Goal: Information Seeking & Learning: Learn about a topic

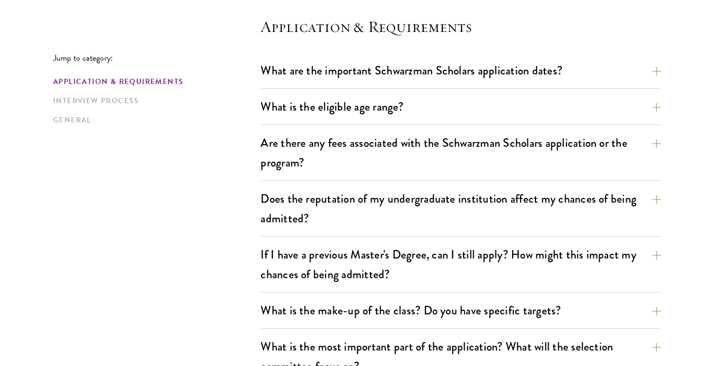
scroll to position [301, 0]
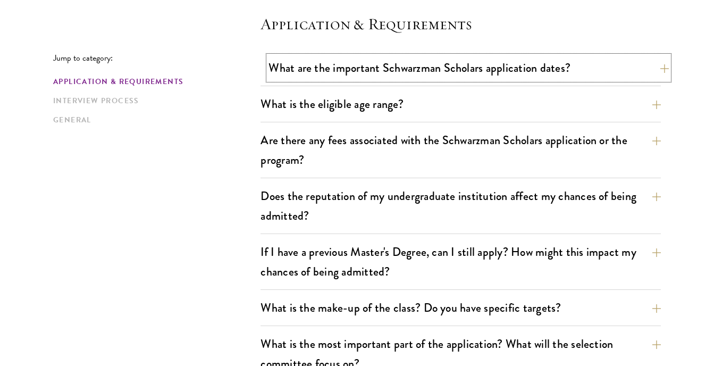
click at [387, 74] on button "What are the important Schwarzman Scholars application dates?" at bounding box center [468, 68] width 400 height 24
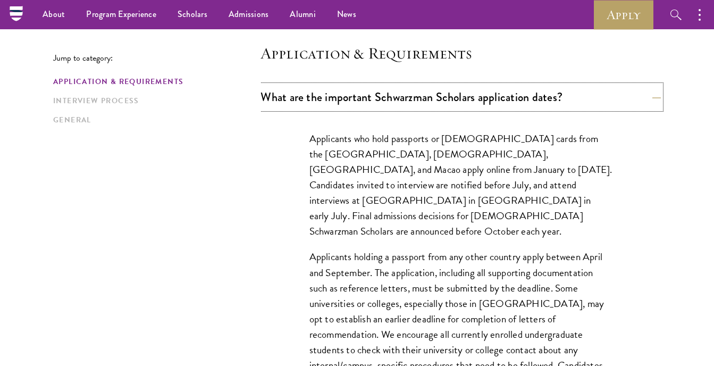
scroll to position [222, 0]
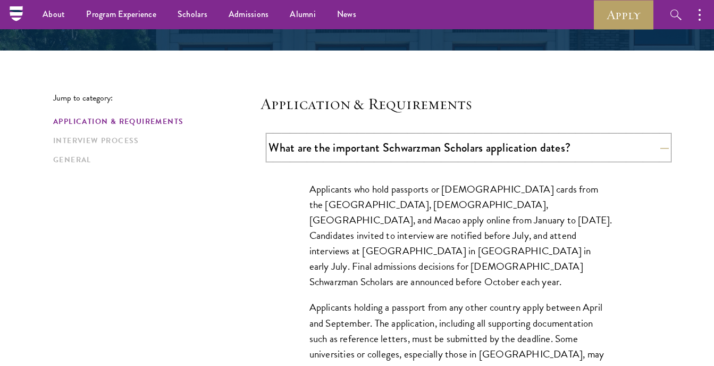
click at [426, 156] on button "What are the important Schwarzman Scholars application dates?" at bounding box center [468, 148] width 400 height 24
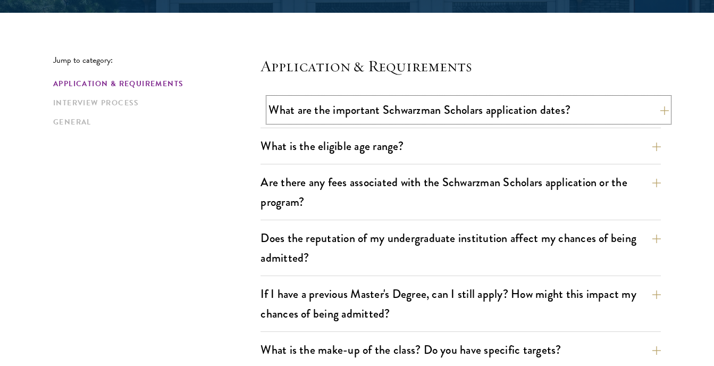
scroll to position [266, 0]
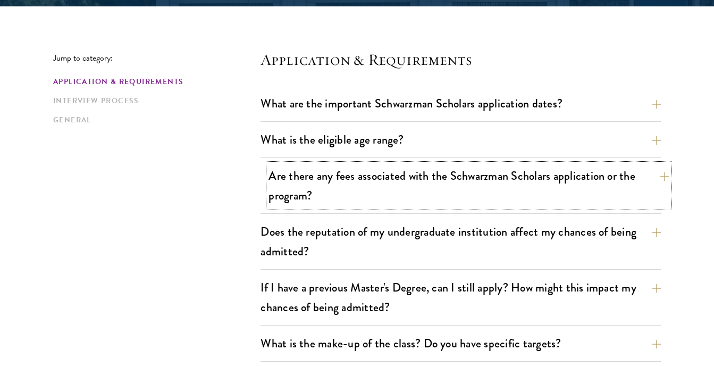
click at [426, 174] on button "Are there any fees associated with the Schwarzman Scholars application or the p…" at bounding box center [468, 186] width 400 height 44
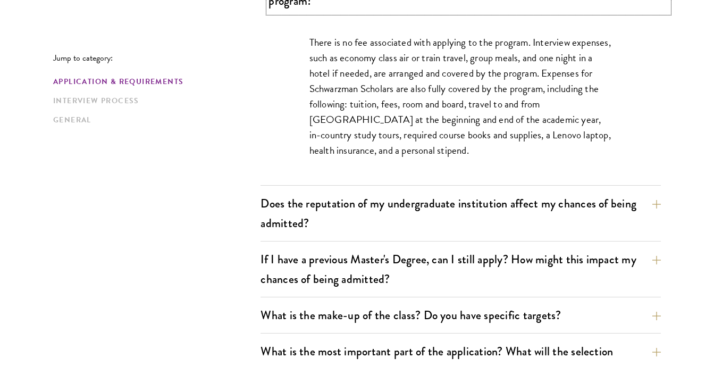
scroll to position [461, 0]
click at [425, 203] on button "Does the reputation of my undergraduate institution affect my chances of being …" at bounding box center [468, 213] width 400 height 44
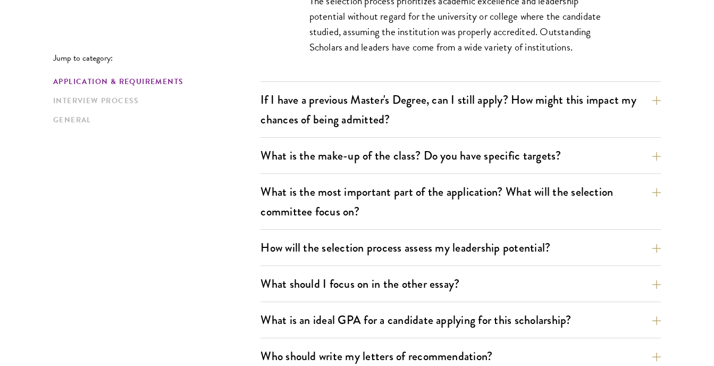
scroll to position [558, 0]
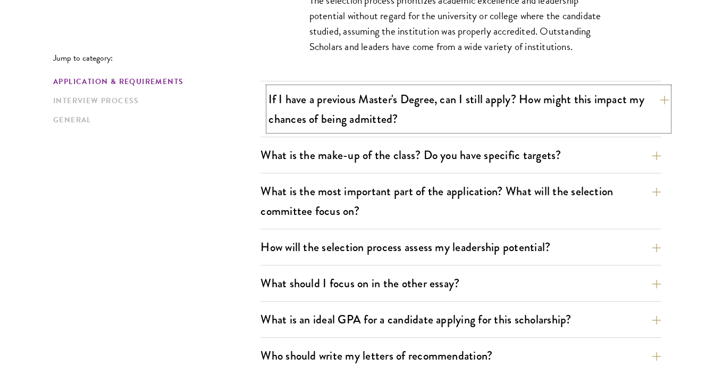
click at [439, 95] on button "If I have a previous Master's Degree, can I still apply? How might this impact …" at bounding box center [468, 109] width 400 height 44
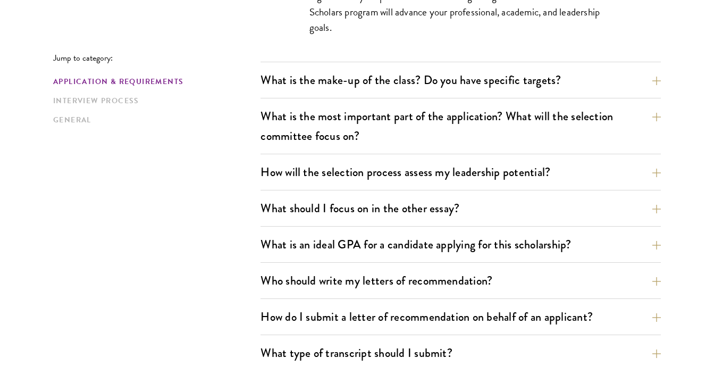
scroll to position [665, 0]
click at [436, 87] on button "What is the make-up of the class? Do you have specific targets?" at bounding box center [468, 80] width 400 height 24
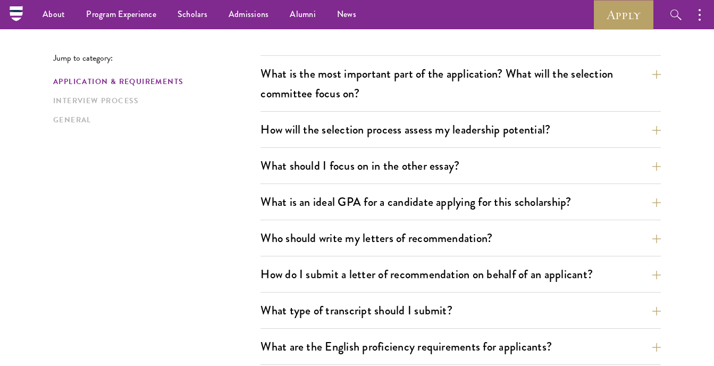
scroll to position [727, 0]
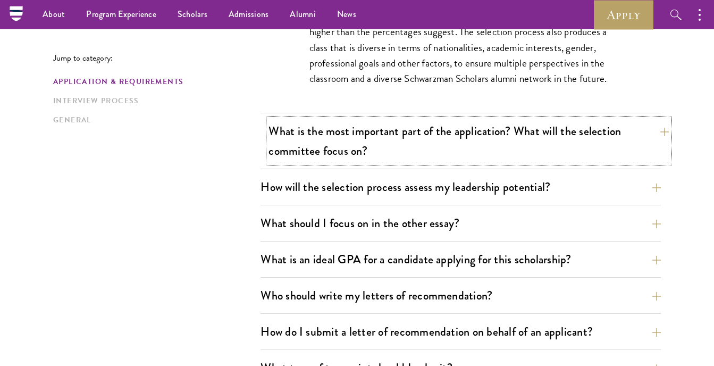
click at [436, 128] on button "What is the most important part of the application? What will the selection com…" at bounding box center [468, 141] width 400 height 44
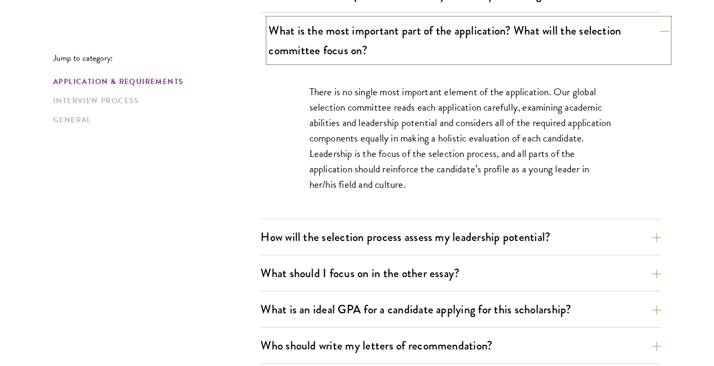
scroll to position [620, 0]
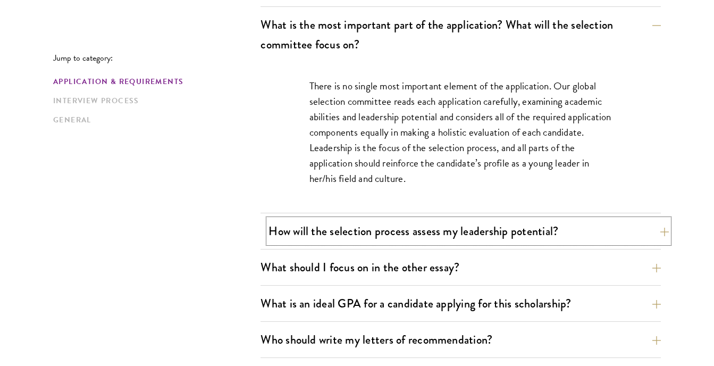
click at [453, 222] on button "How will the selection process assess my leadership potential?" at bounding box center [468, 231] width 400 height 24
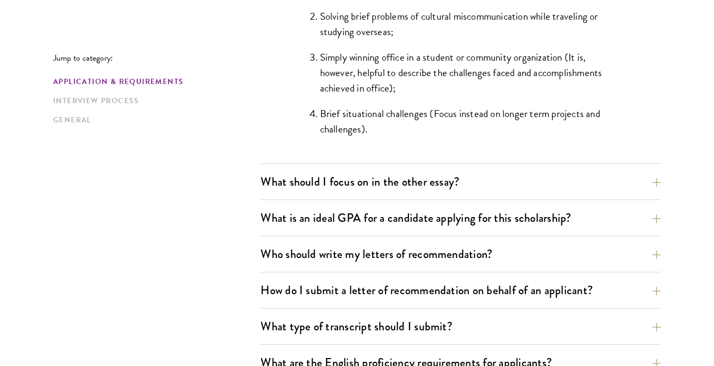
scroll to position [1126, 0]
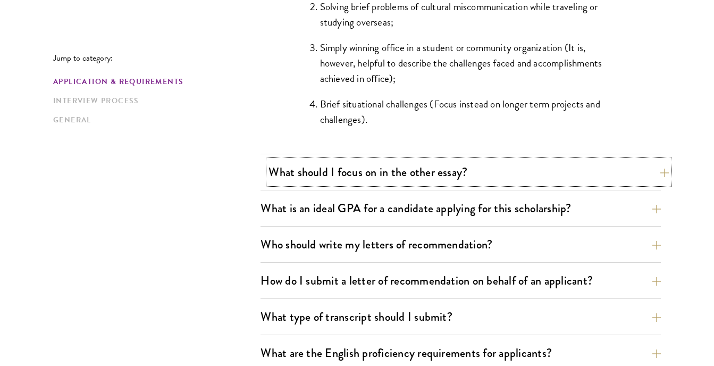
click at [452, 178] on button "What should I focus on in the other essay?" at bounding box center [468, 172] width 400 height 24
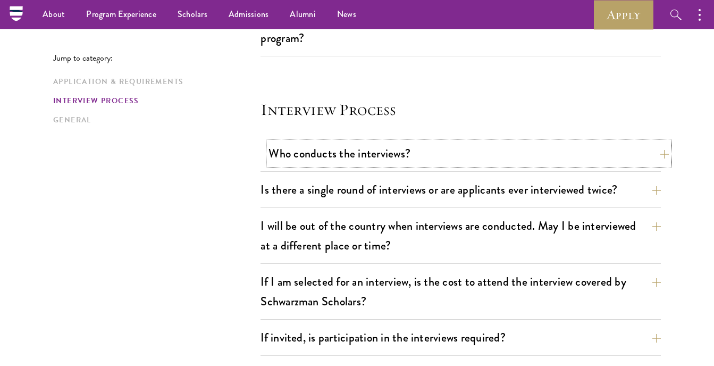
click at [406, 159] on button "Who conducts the interviews?" at bounding box center [468, 153] width 400 height 24
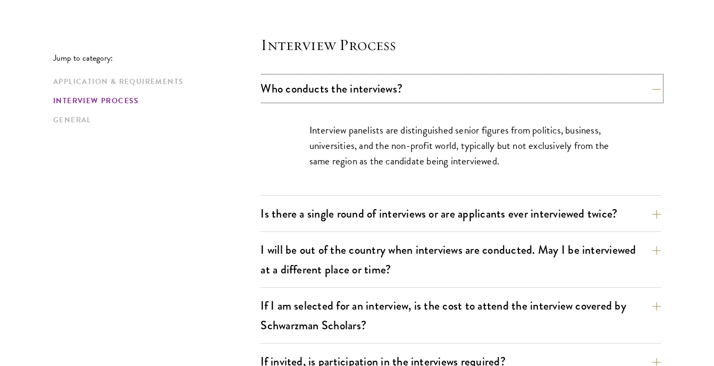
scroll to position [1258, 0]
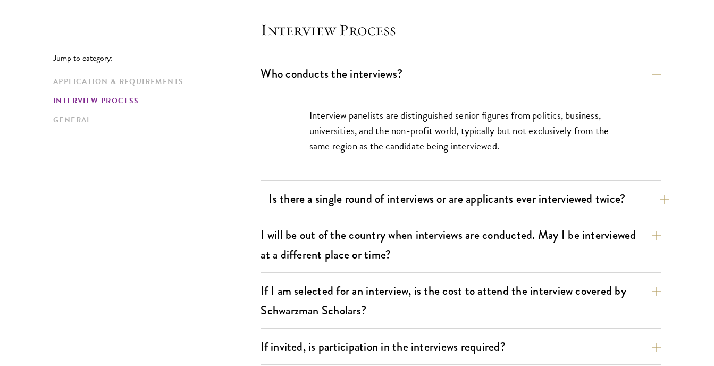
click at [429, 207] on button "Is there a single round of interviews or are applicants ever interviewed twice?" at bounding box center [468, 199] width 400 height 24
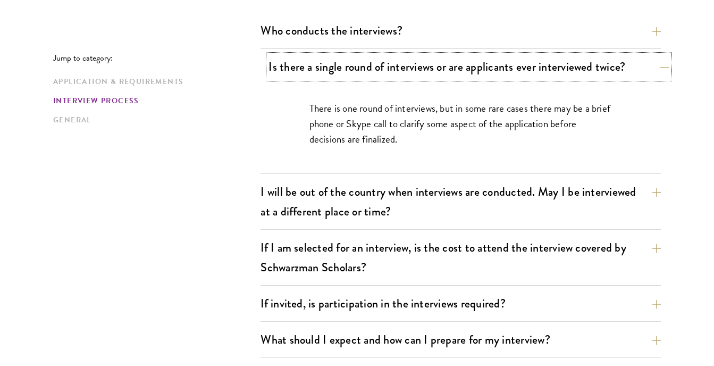
scroll to position [1303, 0]
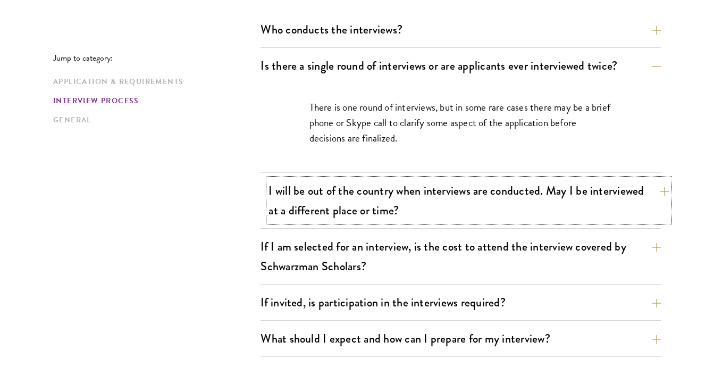
click at [430, 206] on button "I will be out of the country when interviews are conducted. May I be interviewe…" at bounding box center [468, 201] width 400 height 44
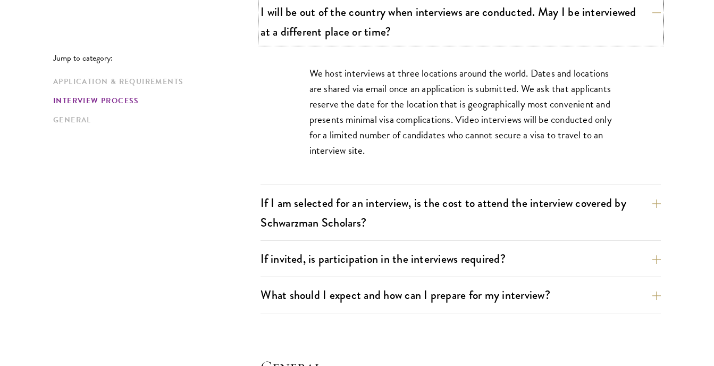
scroll to position [1409, 0]
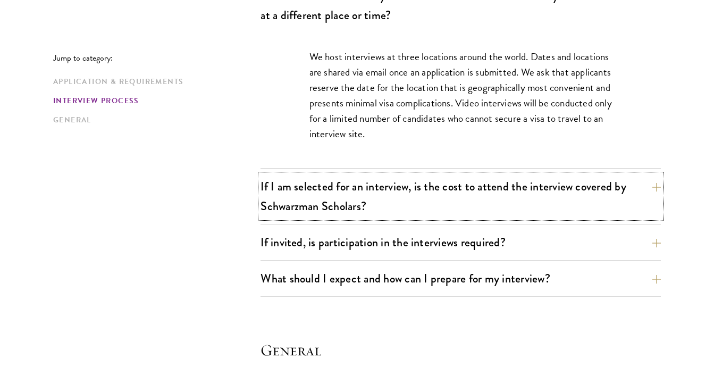
click at [430, 206] on button "If I am selected for an interview, is the cost to attend the interview covered …" at bounding box center [461, 196] width 400 height 44
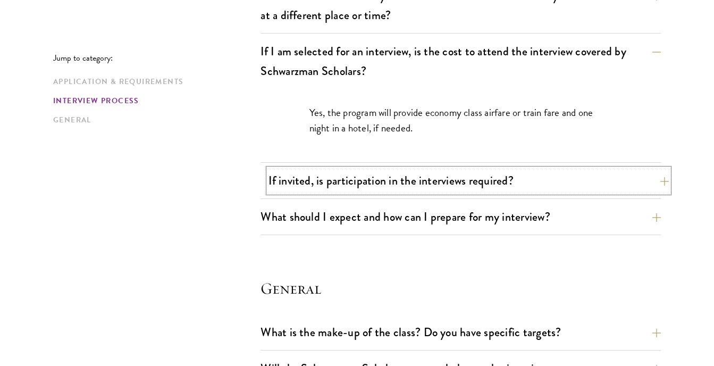
click at [426, 182] on button "If invited, is participation in the interviews required?" at bounding box center [468, 181] width 400 height 24
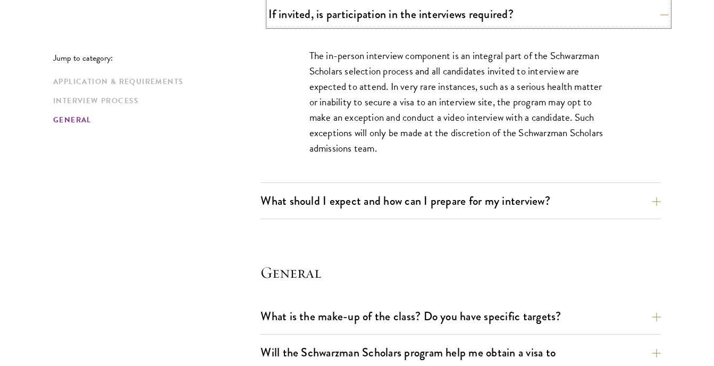
scroll to position [1524, 0]
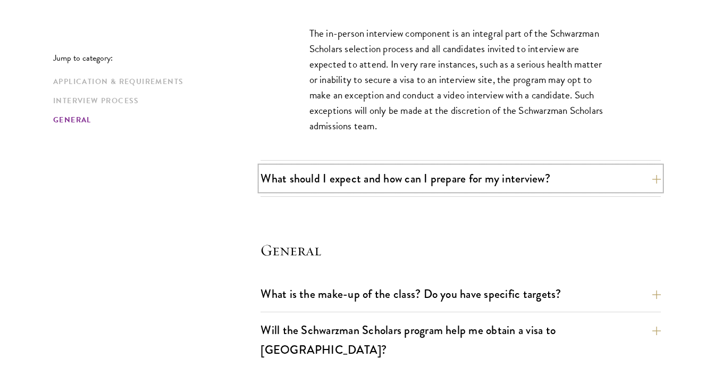
click at [426, 182] on button "What should I expect and how can I prepare for my interview?" at bounding box center [461, 178] width 400 height 24
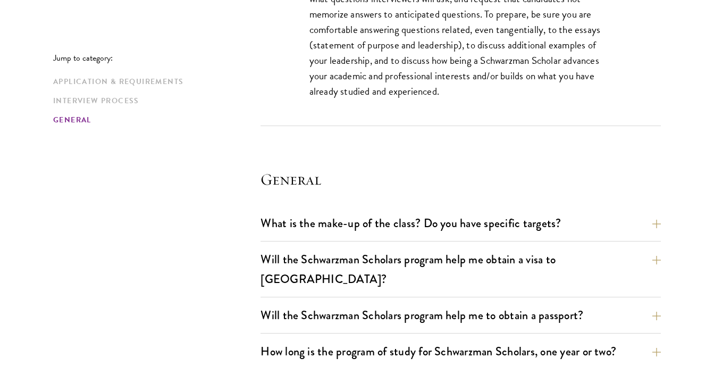
scroll to position [2109, 0]
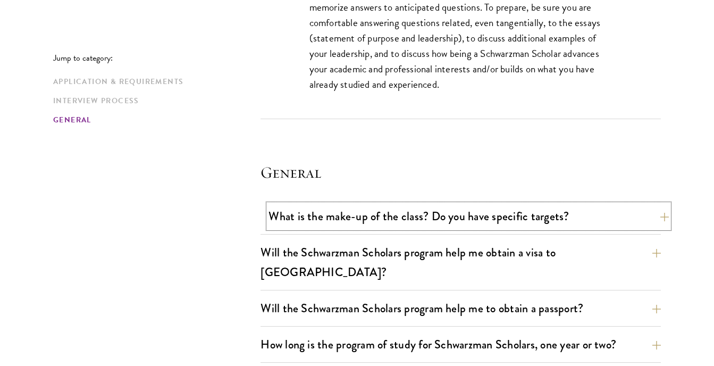
click at [438, 207] on button "What is the make-up of the class? Do you have specific targets?" at bounding box center [468, 216] width 400 height 24
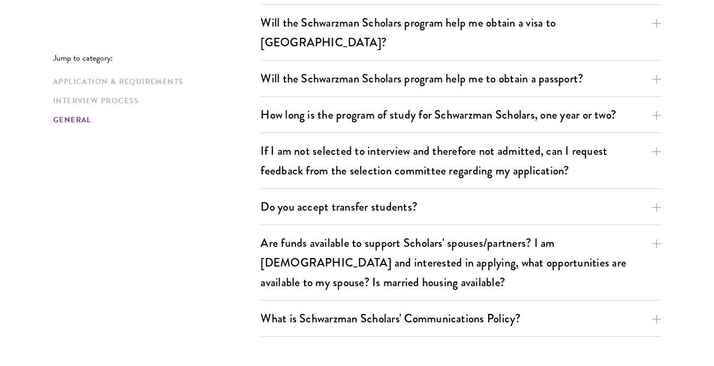
scroll to position [1894, 0]
